Goal: Transaction & Acquisition: Purchase product/service

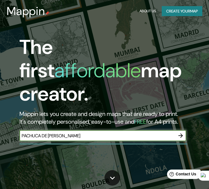
type input "PACHUCA DE [PERSON_NAME]"
click at [178, 132] on icon "button" at bounding box center [180, 135] width 7 height 7
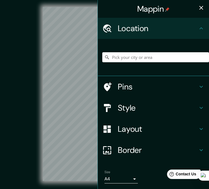
click at [198, 109] on icon at bounding box center [201, 108] width 7 height 7
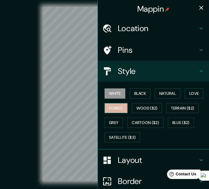
click at [111, 105] on button "Forest" at bounding box center [116, 108] width 23 height 10
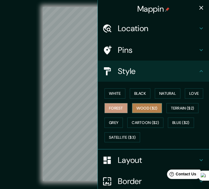
click at [144, 109] on button "Wood ($2)" at bounding box center [147, 108] width 30 height 10
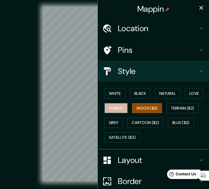
click at [118, 109] on button "Forest" at bounding box center [116, 108] width 23 height 10
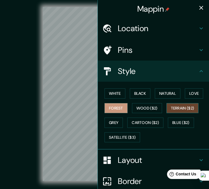
click at [181, 105] on button "Terrain ($2)" at bounding box center [183, 108] width 32 height 10
click at [117, 108] on button "Forest" at bounding box center [116, 108] width 23 height 10
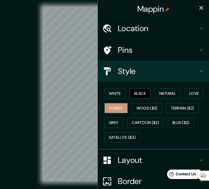
click at [138, 93] on button "Black" at bounding box center [140, 93] width 21 height 10
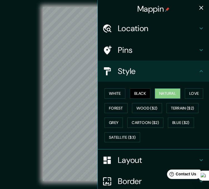
click at [157, 93] on button "Natural" at bounding box center [168, 93] width 26 height 10
click at [193, 93] on button "Love" at bounding box center [194, 93] width 18 height 10
click at [161, 95] on button "Natural" at bounding box center [168, 93] width 26 height 10
click at [114, 106] on button "Forest" at bounding box center [116, 108] width 23 height 10
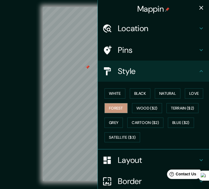
click at [198, 10] on icon "button" at bounding box center [201, 7] width 7 height 7
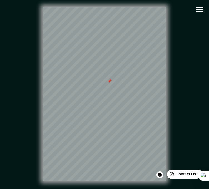
drag, startPoint x: 89, startPoint y: 73, endPoint x: 109, endPoint y: 83, distance: 22.3
click at [109, 83] on div at bounding box center [109, 81] width 4 height 4
click at [109, 83] on div at bounding box center [110, 81] width 4 height 4
click at [199, 9] on icon "button" at bounding box center [200, 9] width 10 height 10
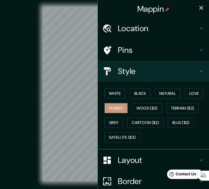
click at [199, 11] on icon "button" at bounding box center [201, 7] width 7 height 7
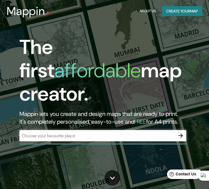
click at [40, 133] on input "text" at bounding box center [97, 136] width 156 height 6
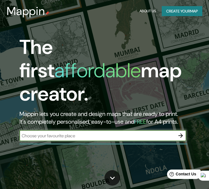
paste input "[GEOGRAPHIC_DATA]"
type input "[GEOGRAPHIC_DATA]"
click at [183, 132] on icon "button" at bounding box center [180, 135] width 7 height 7
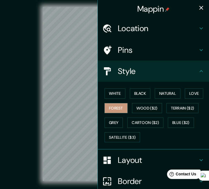
click at [198, 8] on icon "button" at bounding box center [201, 7] width 7 height 7
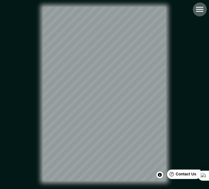
click at [199, 11] on icon "button" at bounding box center [199, 9] width 7 height 5
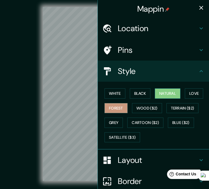
click at [163, 93] on button "Natural" at bounding box center [168, 93] width 26 height 10
click at [198, 7] on icon "button" at bounding box center [201, 7] width 7 height 7
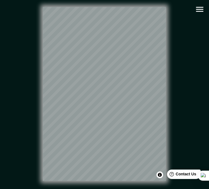
click at [209, 103] on html "Mappin Location Pins Style White Black Natural Love Forest Wood ($2) Terrain ($…" at bounding box center [104, 94] width 209 height 189
